Goal: Communication & Community: Answer question/provide support

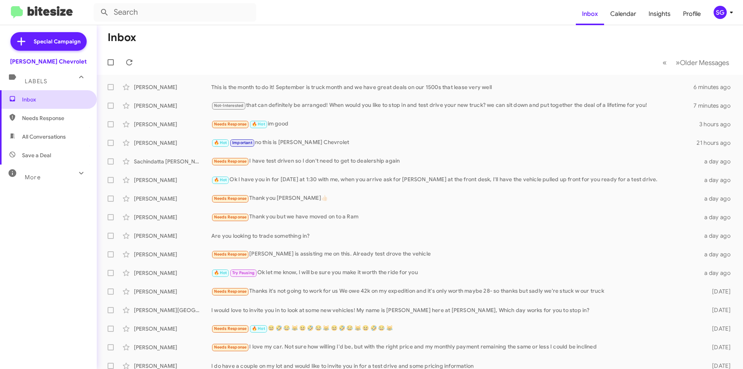
click at [44, 101] on span "Inbox" at bounding box center [55, 100] width 66 height 8
click at [42, 101] on span "Inbox" at bounding box center [55, 100] width 66 height 8
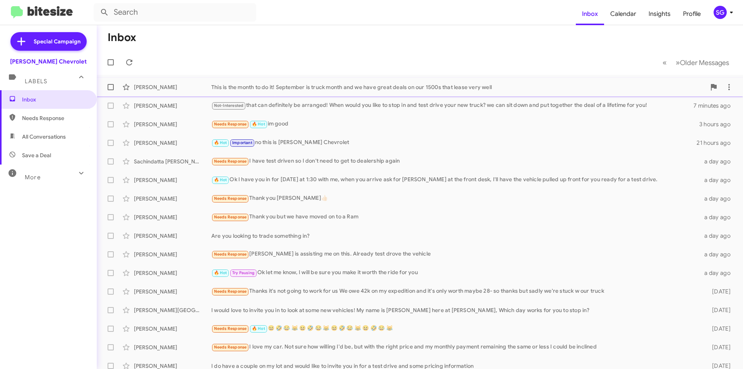
click at [273, 85] on div "This is the month to do it! September is truck month and we have great deals on…" at bounding box center [458, 87] width 494 height 8
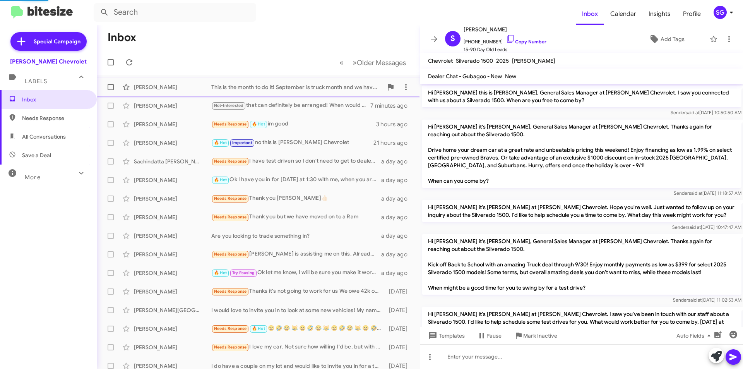
scroll to position [87, 0]
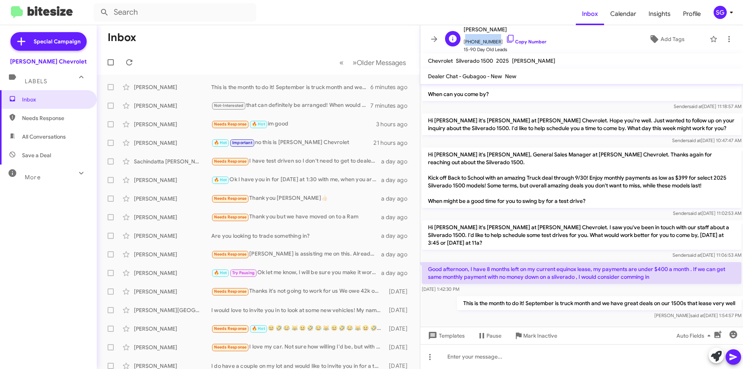
drag, startPoint x: 493, startPoint y: 41, endPoint x: 463, endPoint y: 44, distance: 30.7
click at [463, 44] on div "S Scott Dehaas +12015385301 Copy Number 15-90 Day Old Leads" at bounding box center [494, 39] width 104 height 29
copy span "+12015385301"
click at [261, 108] on div "Not-Interested that can definitely be arranged! When would you like to stop in …" at bounding box center [296, 105] width 171 height 9
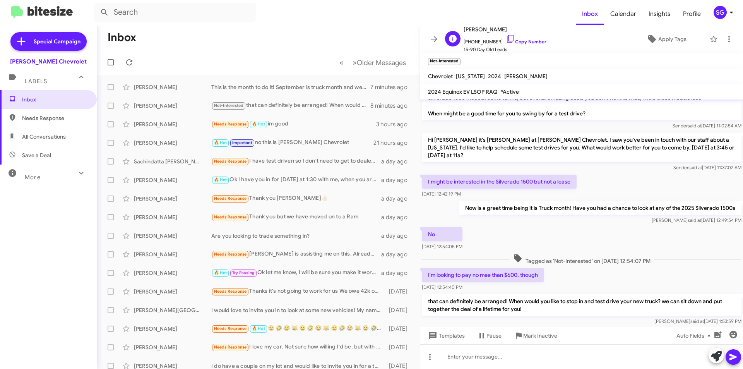
drag, startPoint x: 500, startPoint y: 29, endPoint x: 465, endPoint y: 29, distance: 35.6
click at [465, 29] on span "[PERSON_NAME]" at bounding box center [504, 29] width 83 height 9
click at [45, 99] on span "Inbox" at bounding box center [55, 100] width 66 height 8
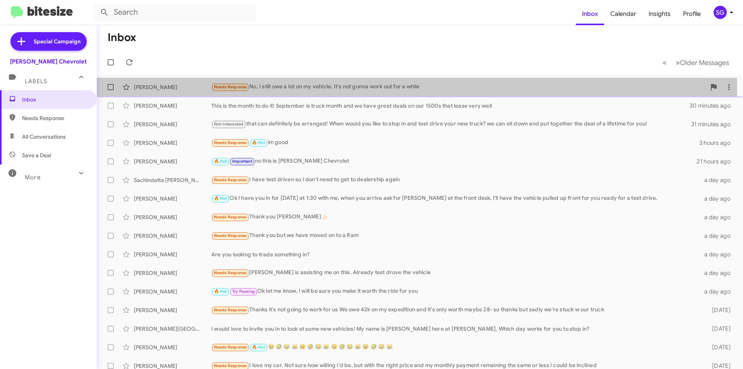
click at [327, 90] on div "Needs Response No, I still owe a lot on my vehicle. It's not gonna work out for…" at bounding box center [458, 86] width 494 height 9
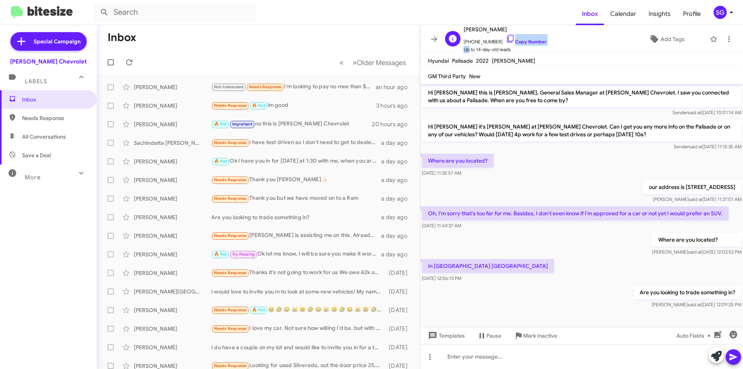
scroll to position [0, 0]
drag, startPoint x: 494, startPoint y: 41, endPoint x: 472, endPoint y: 43, distance: 21.8
click at [472, 43] on span "[PHONE_NUMBER] Copy Number" at bounding box center [504, 40] width 83 height 12
